Goal: Task Accomplishment & Management: Use online tool/utility

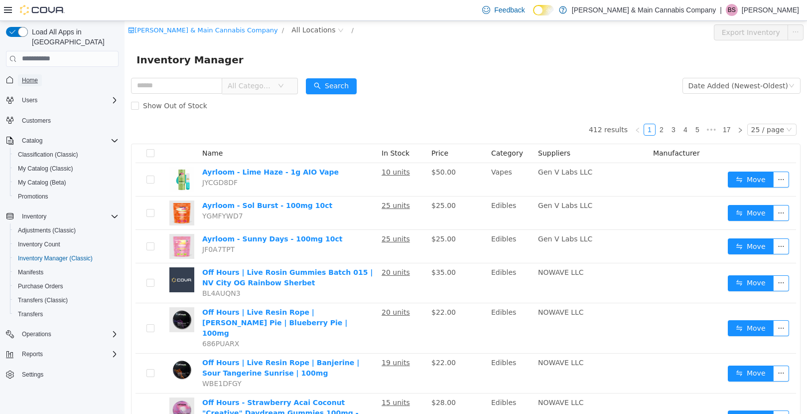
click at [25, 76] on span "Home" at bounding box center [30, 80] width 16 height 8
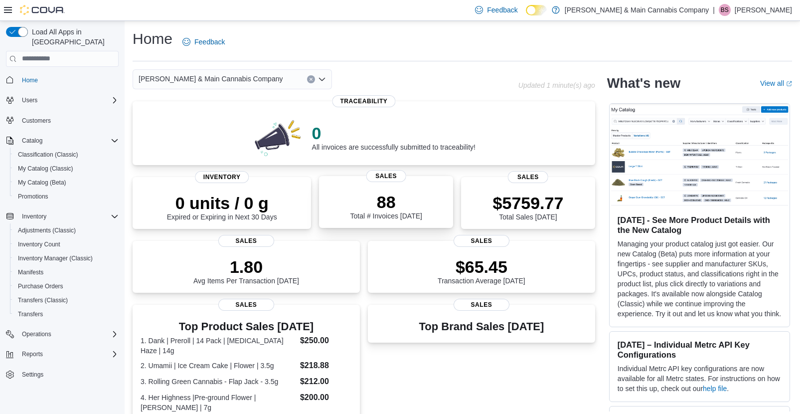
click at [384, 209] on p "88" at bounding box center [386, 202] width 72 height 20
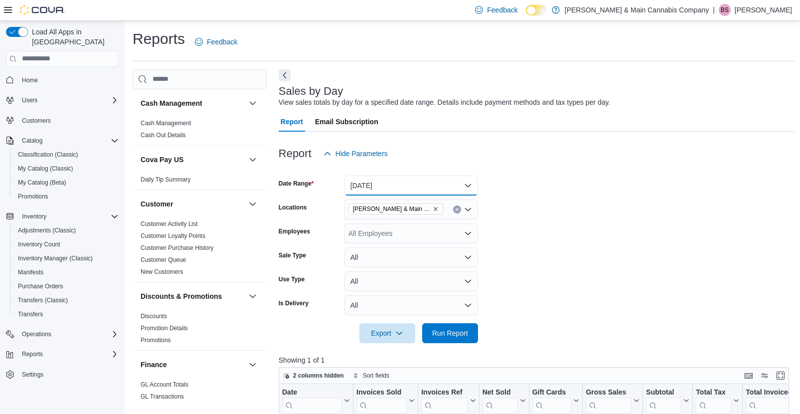
click at [468, 184] on button "[DATE]" at bounding box center [411, 185] width 134 height 20
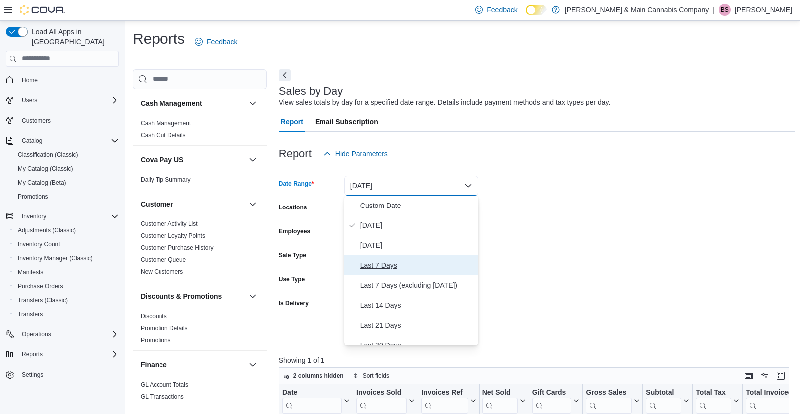
click at [454, 266] on span "Last 7 Days" at bounding box center [417, 265] width 114 height 12
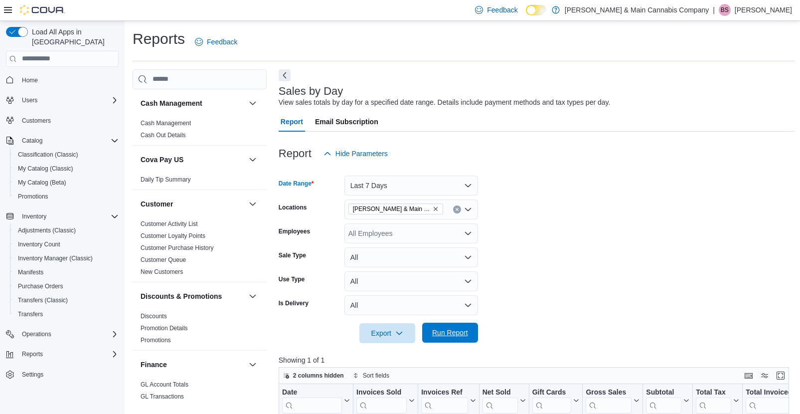
click at [462, 330] on span "Run Report" at bounding box center [450, 332] width 36 height 10
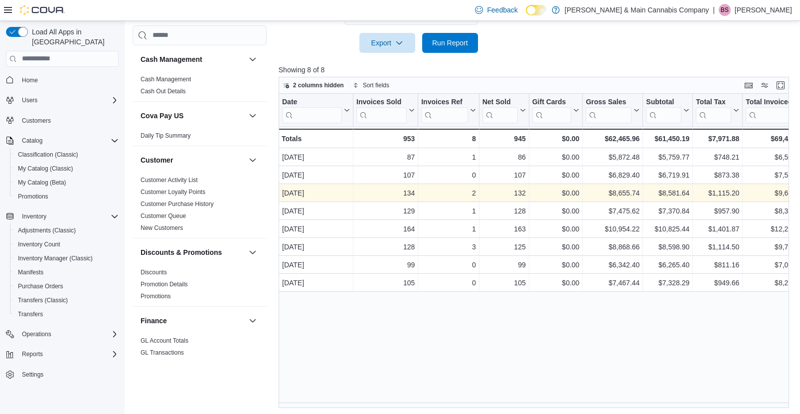
scroll to position [292, 0]
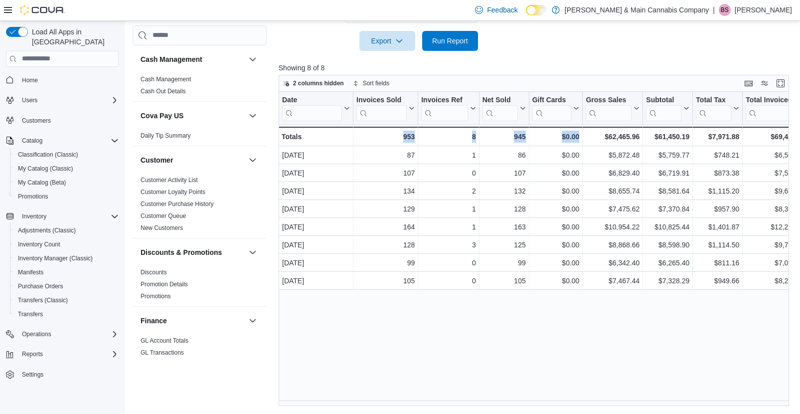
drag, startPoint x: 364, startPoint y: 307, endPoint x: 583, endPoint y: 323, distance: 219.0
click at [581, 324] on div "Date Click to view column header actions Invoices Sold Click to view column hea…" at bounding box center [537, 249] width 516 height 314
click at [27, 76] on span "Home" at bounding box center [30, 80] width 16 height 8
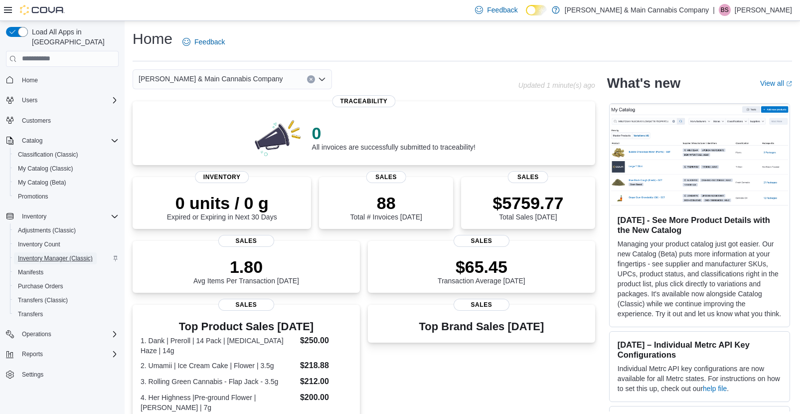
click at [37, 254] on span "Inventory Manager (Classic)" at bounding box center [55, 258] width 75 height 8
